Goal: Task Accomplishment & Management: Complete application form

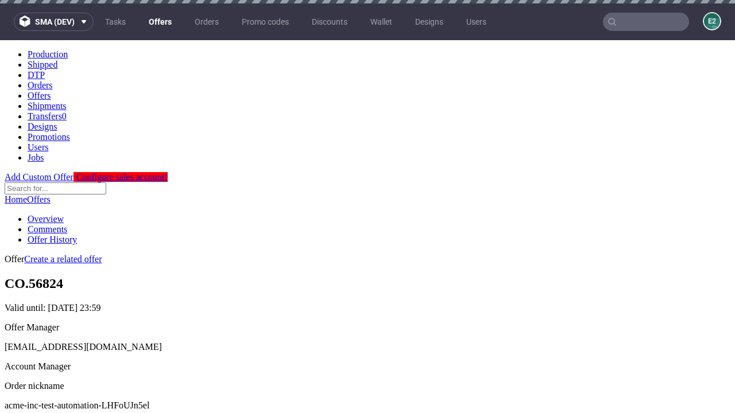
scroll to position [114, 0]
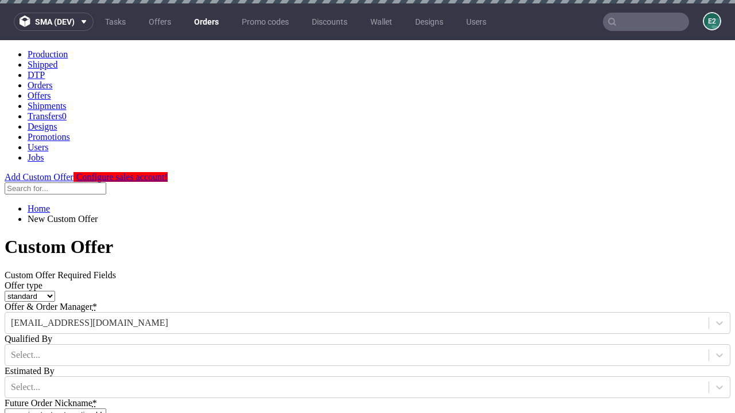
type input "acme-inc-test-automation-LHFoUJn5el"
type input "2025-10-13"
type input "e2e-user-IX1mBeZF2m@test.com"
select select "gb"
type input "e2e-user-IX1mBeZF2m@test.com"
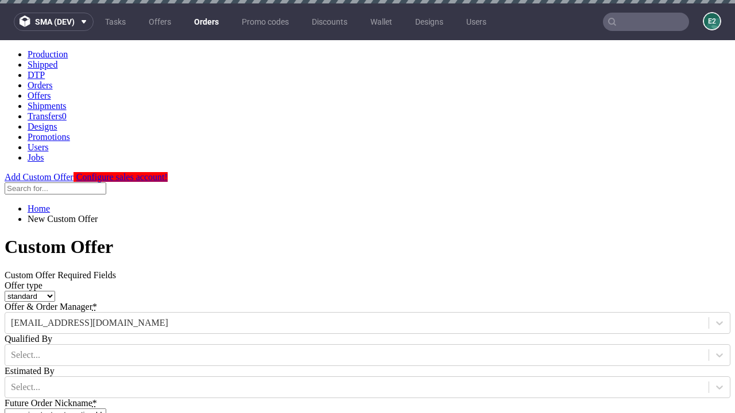
scroll to position [3, 0]
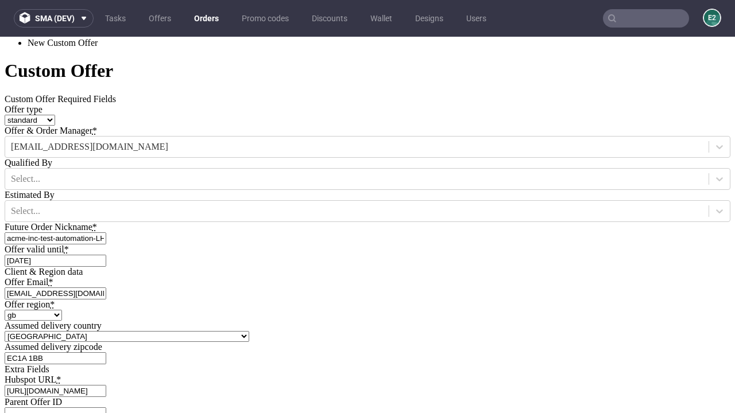
type input "[URL][DOMAIN_NAME]"
type input "Please wait..."
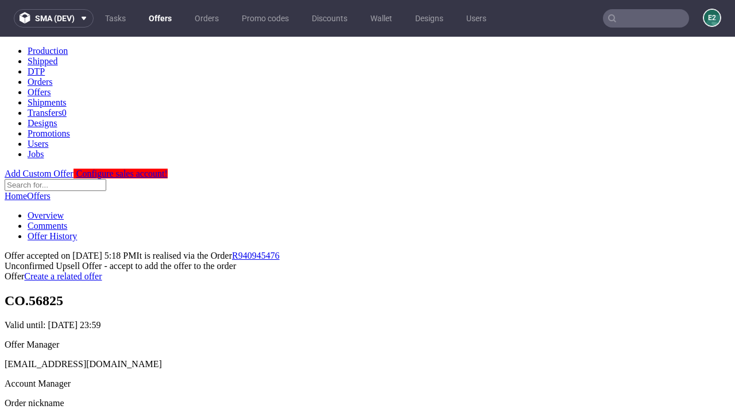
scroll to position [177, 0]
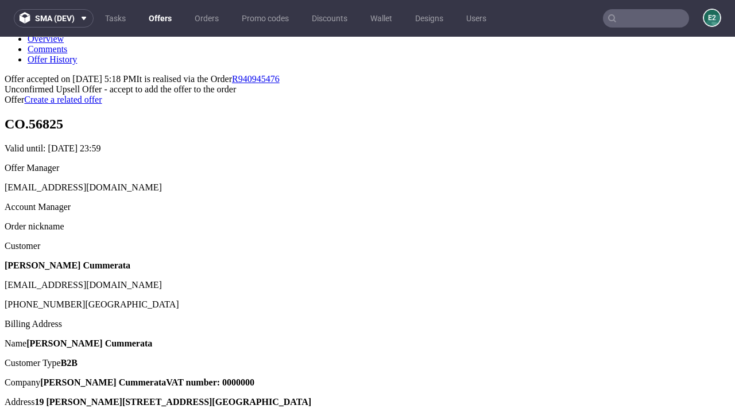
type input "In progress..."
